Goal: Information Seeking & Learning: Learn about a topic

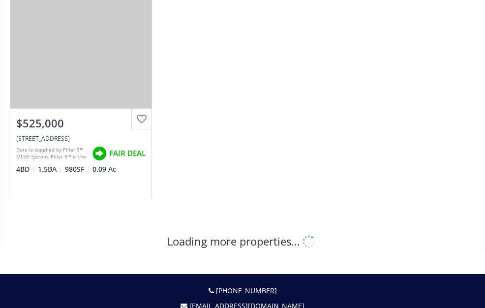
scroll to position [935, 0]
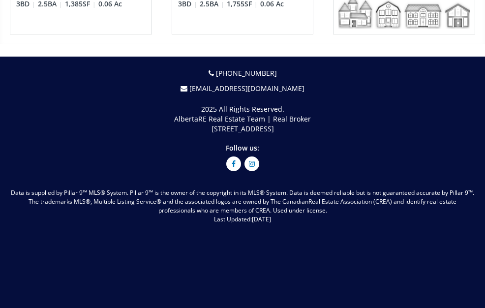
scroll to position [3986, 0]
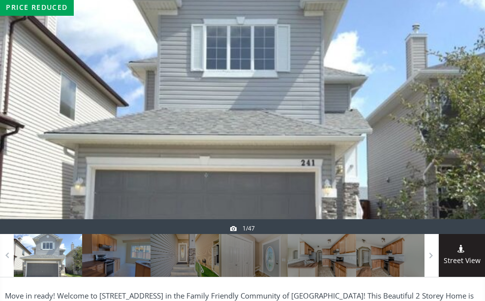
scroll to position [148, 0]
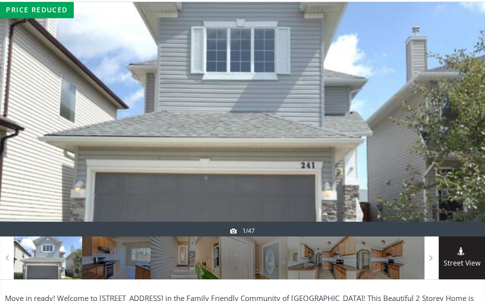
click at [449, 116] on div at bounding box center [461, 119] width 47 height 234
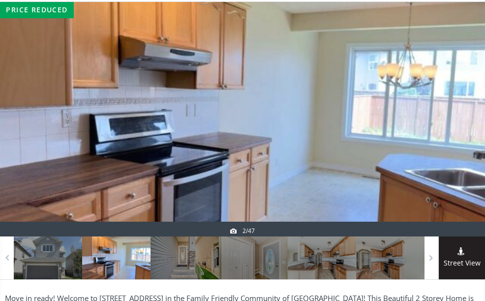
click at [459, 124] on div at bounding box center [461, 119] width 47 height 234
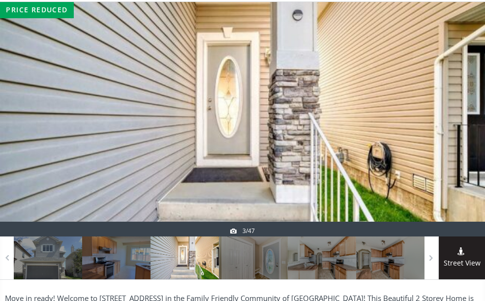
click at [459, 124] on div at bounding box center [461, 119] width 47 height 234
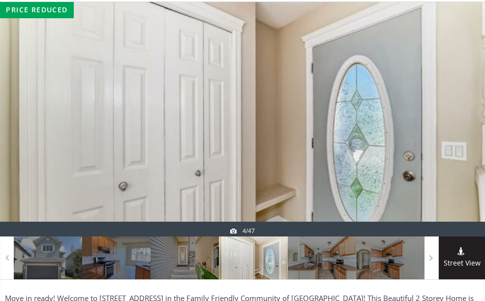
click at [459, 124] on div at bounding box center [461, 119] width 47 height 234
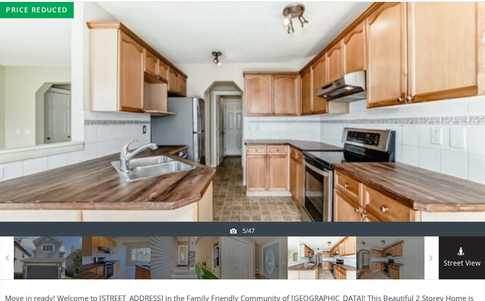
click at [459, 124] on div at bounding box center [461, 119] width 47 height 234
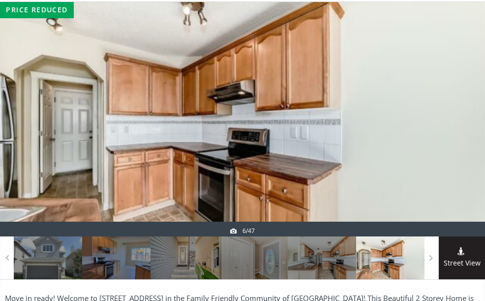
click at [459, 124] on div at bounding box center [461, 119] width 47 height 234
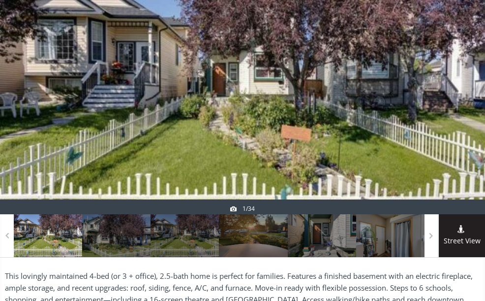
scroll to position [148, 0]
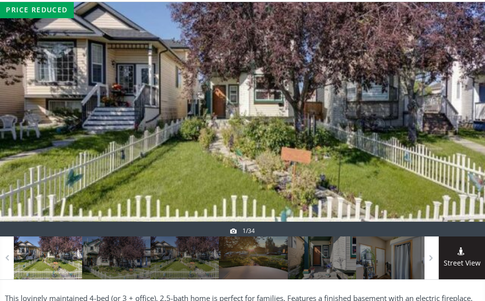
click at [467, 109] on div at bounding box center [461, 119] width 47 height 234
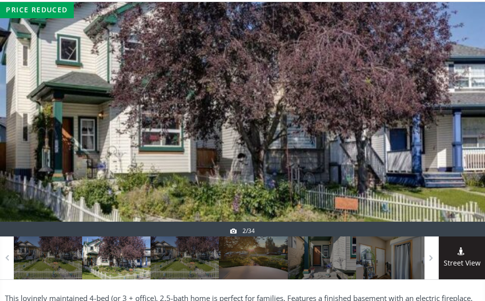
scroll to position [197, 0]
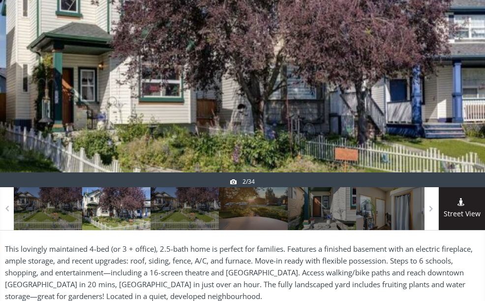
click at [477, 83] on div at bounding box center [461, 70] width 47 height 234
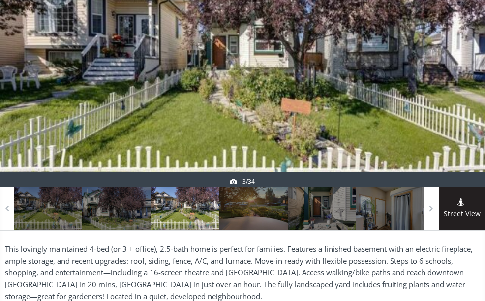
click at [476, 83] on div at bounding box center [461, 70] width 47 height 234
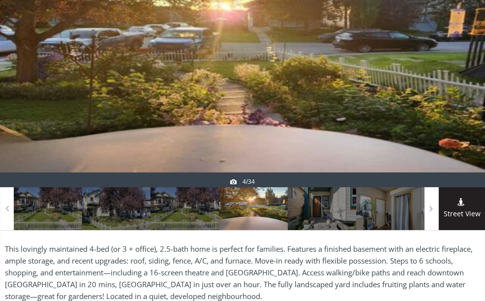
click at [476, 83] on div at bounding box center [461, 70] width 47 height 234
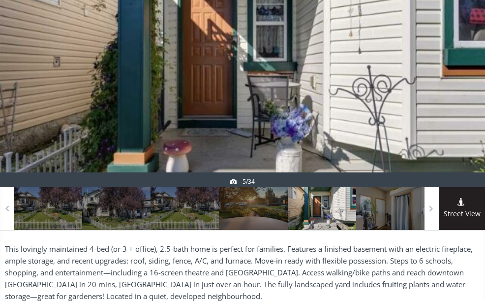
click at [476, 82] on div at bounding box center [461, 70] width 47 height 234
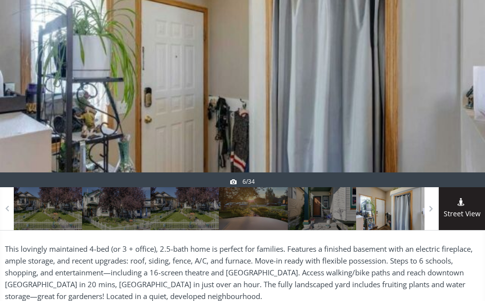
click at [476, 82] on div at bounding box center [461, 70] width 47 height 234
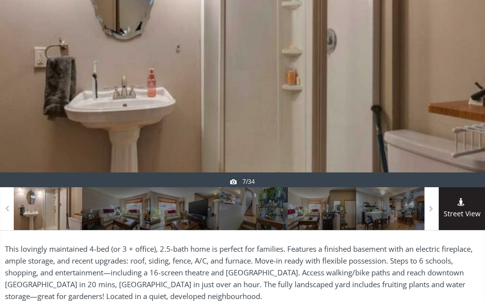
click at [476, 82] on div at bounding box center [461, 70] width 47 height 234
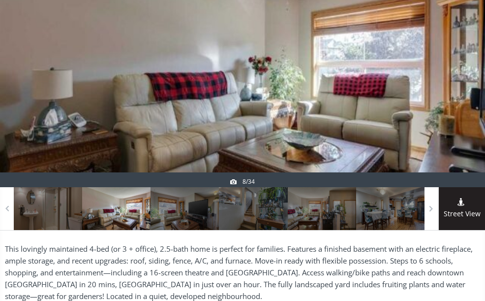
click at [476, 82] on div at bounding box center [461, 70] width 47 height 234
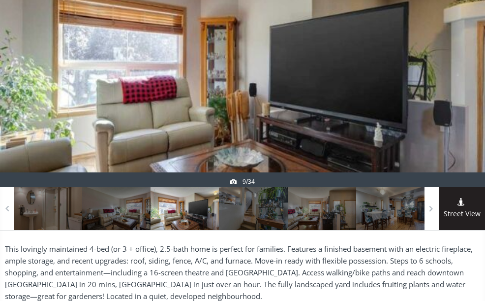
click at [476, 82] on div at bounding box center [461, 70] width 47 height 234
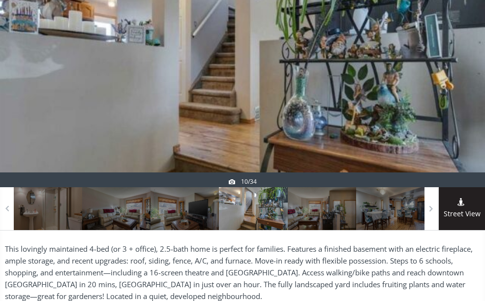
click at [476, 82] on div at bounding box center [461, 70] width 47 height 234
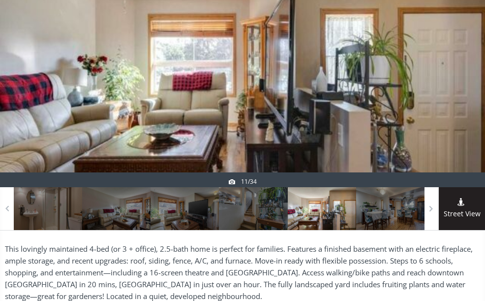
click at [476, 82] on div at bounding box center [461, 70] width 47 height 234
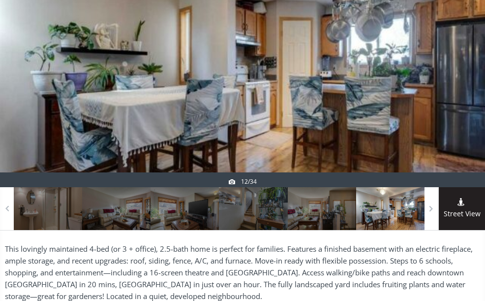
click at [476, 82] on div at bounding box center [461, 70] width 47 height 234
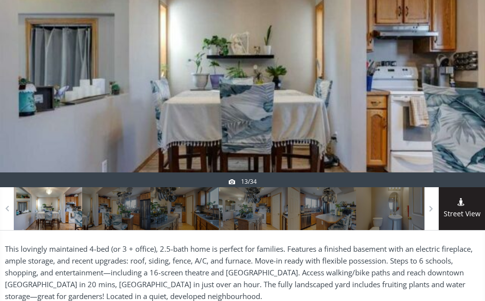
click at [476, 82] on div at bounding box center [461, 70] width 47 height 234
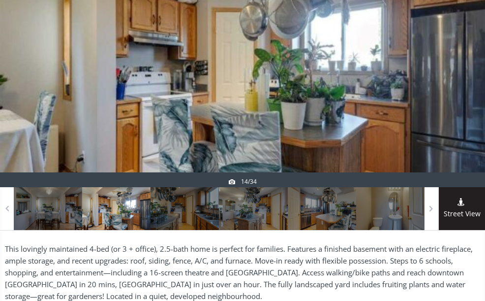
click at [476, 82] on div at bounding box center [461, 70] width 47 height 234
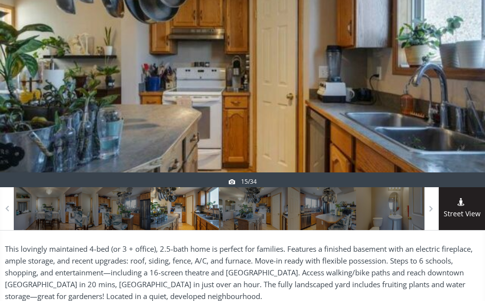
click at [476, 82] on div at bounding box center [461, 70] width 47 height 234
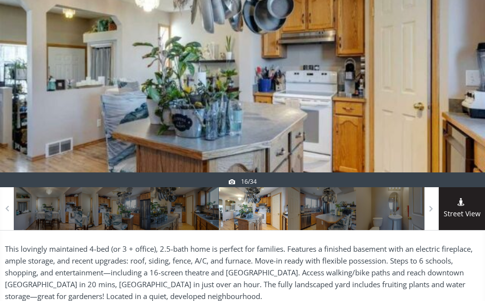
click at [476, 82] on div at bounding box center [461, 70] width 47 height 234
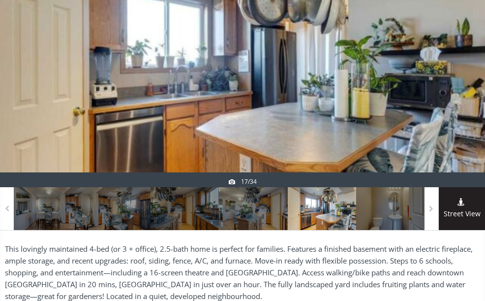
click at [476, 82] on div at bounding box center [461, 70] width 47 height 234
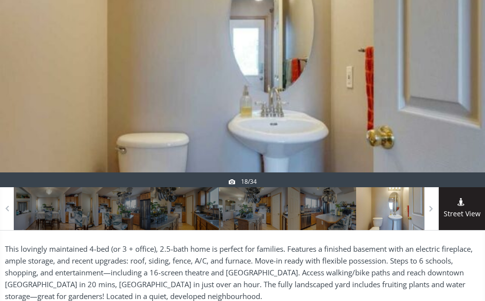
click at [476, 82] on div at bounding box center [461, 70] width 47 height 234
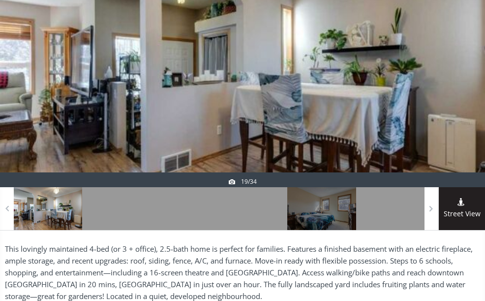
click at [476, 82] on div at bounding box center [461, 70] width 47 height 234
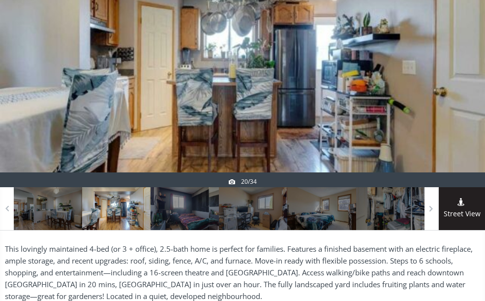
click at [476, 82] on div at bounding box center [461, 70] width 47 height 234
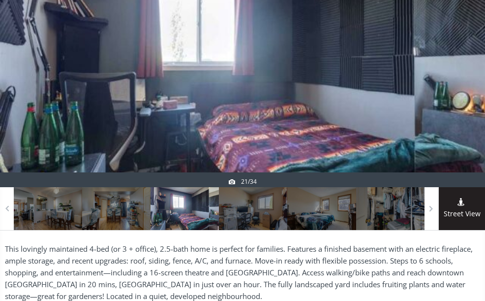
click at [475, 82] on div at bounding box center [461, 70] width 47 height 234
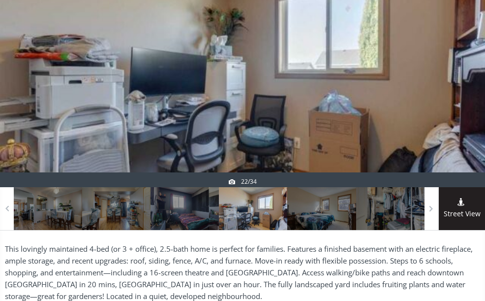
click at [475, 82] on div at bounding box center [461, 70] width 47 height 234
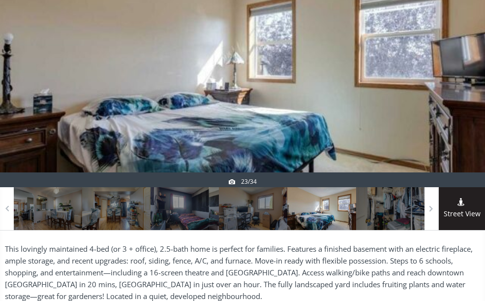
click at [475, 82] on div at bounding box center [461, 70] width 47 height 234
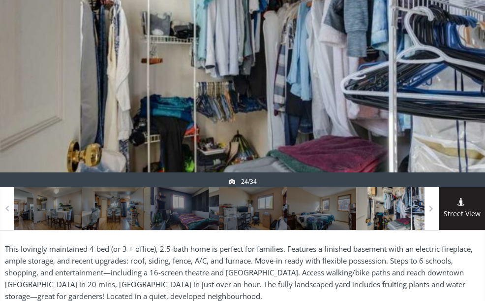
click at [475, 82] on div at bounding box center [461, 70] width 47 height 234
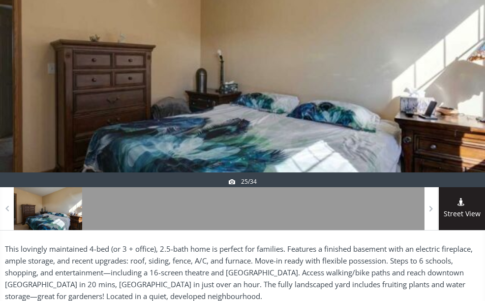
click at [475, 82] on div at bounding box center [461, 70] width 47 height 234
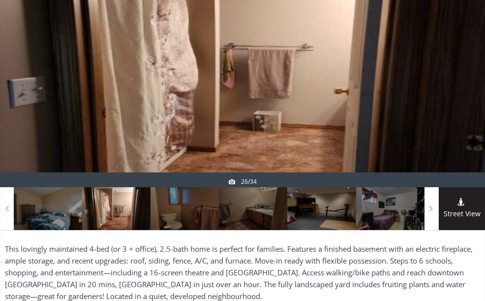
click at [475, 81] on div at bounding box center [461, 70] width 47 height 234
